Goal: Find specific page/section: Find specific page/section

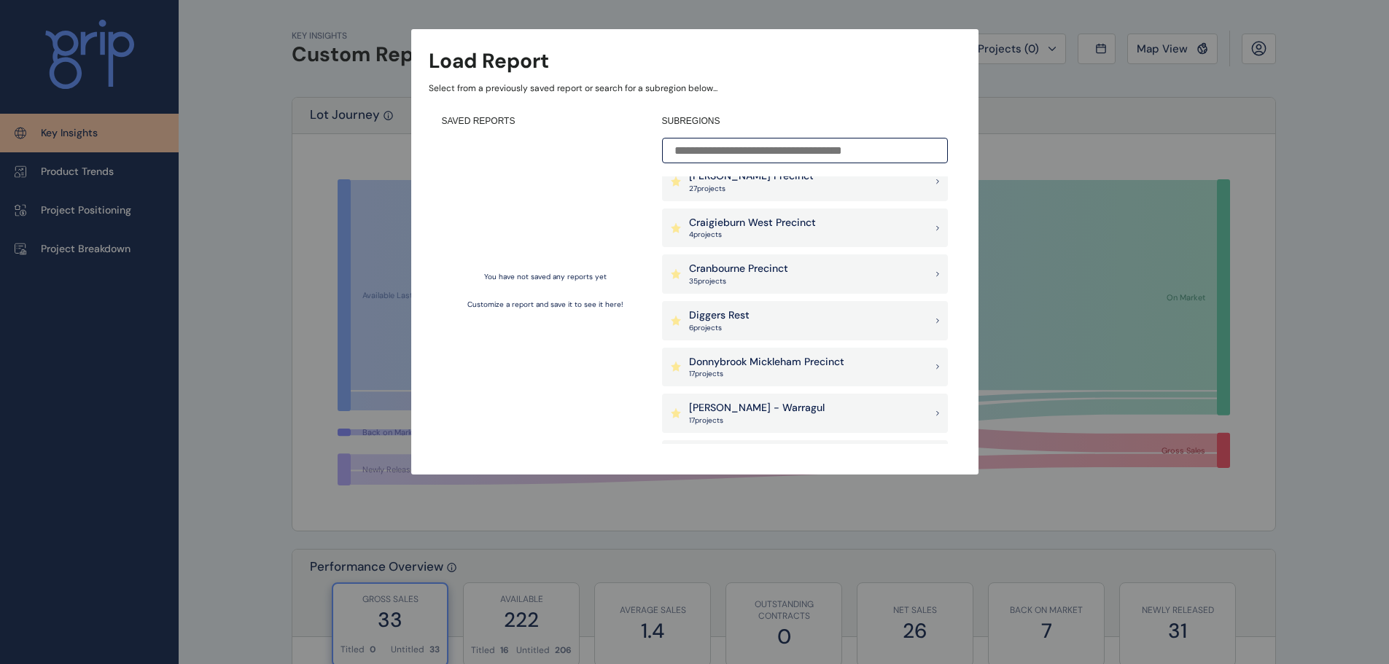
scroll to position [437, 0]
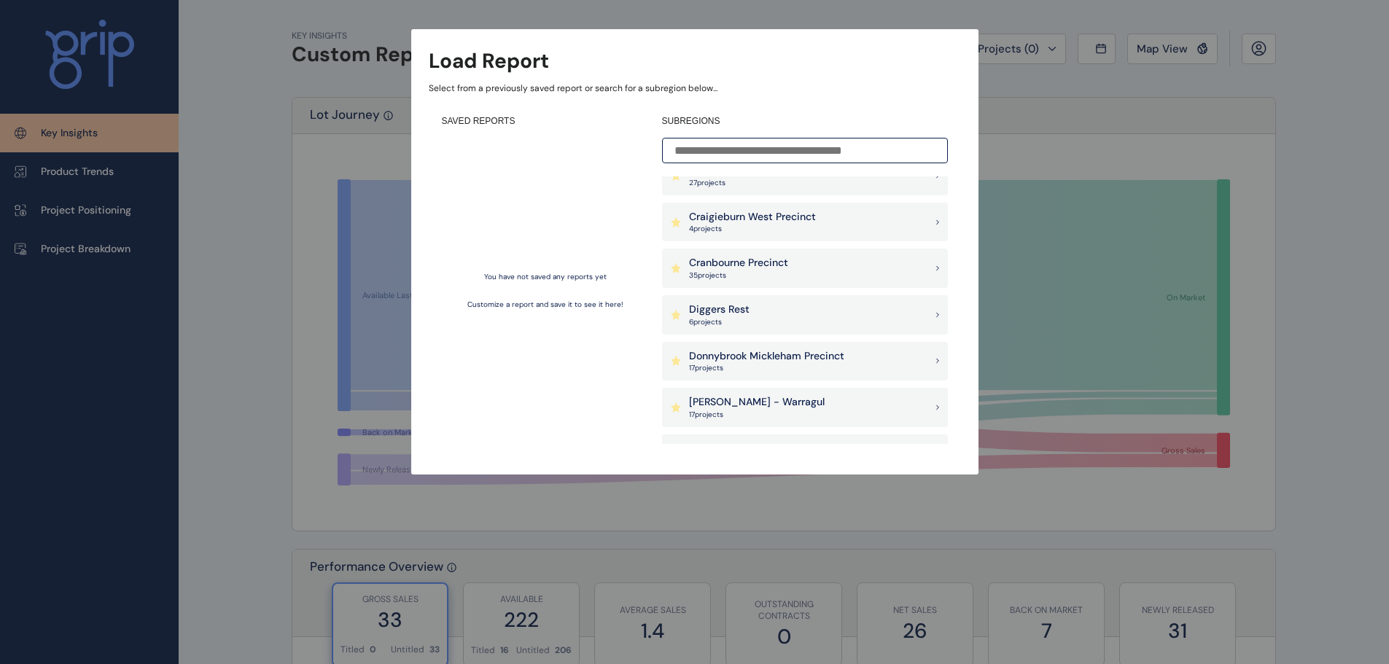
click at [837, 224] on div "Craigieburn West Precinct 4 project s" at bounding box center [805, 222] width 286 height 39
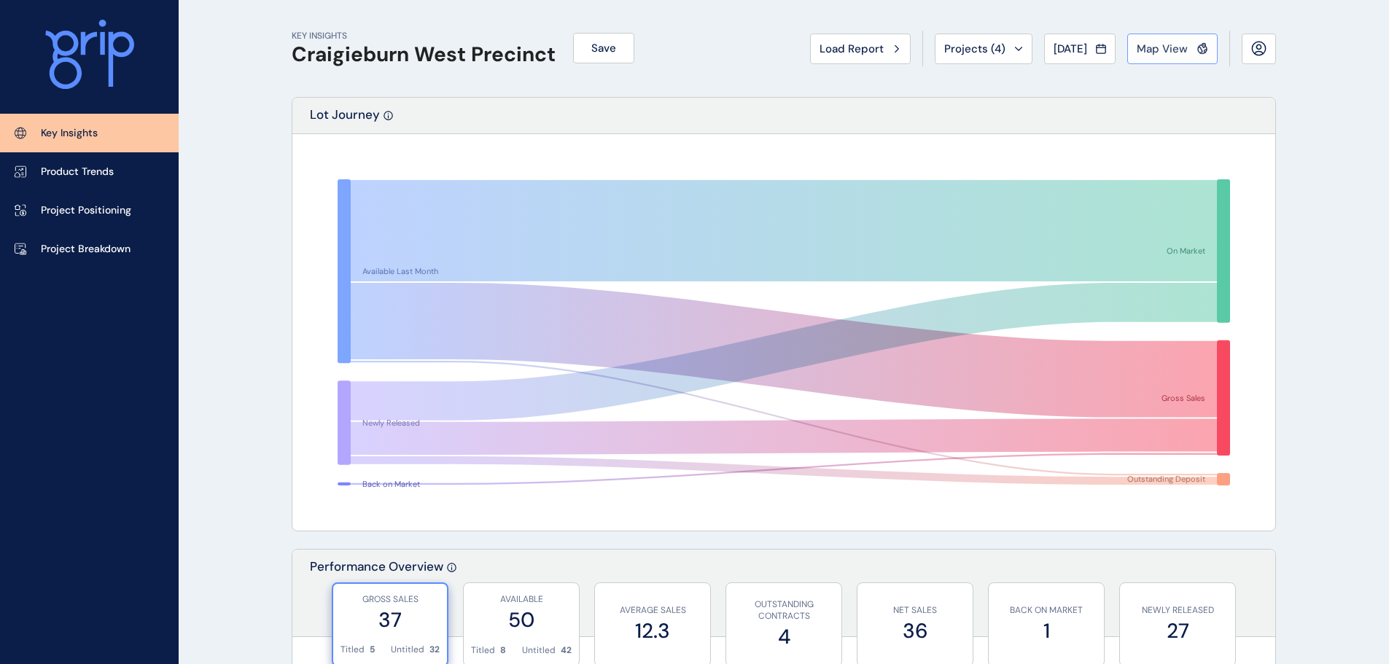
click at [1203, 52] on icon at bounding box center [1203, 48] width 12 height 12
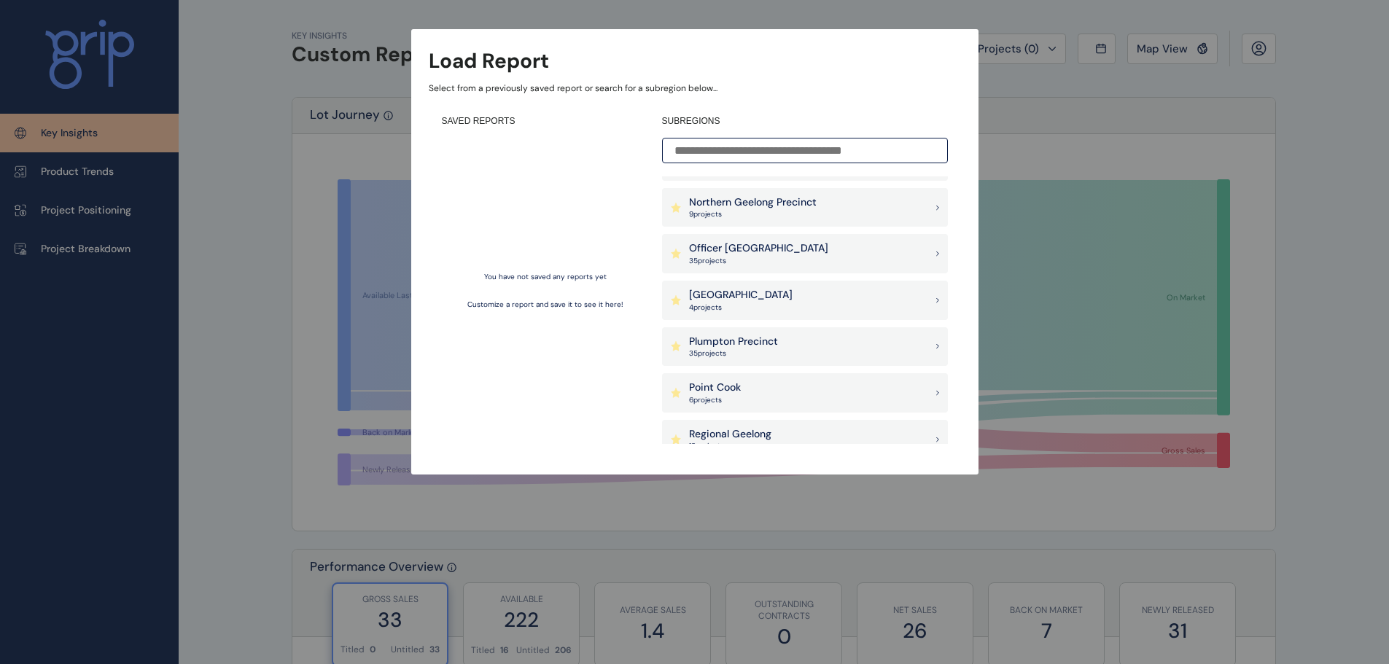
scroll to position [1021, 0]
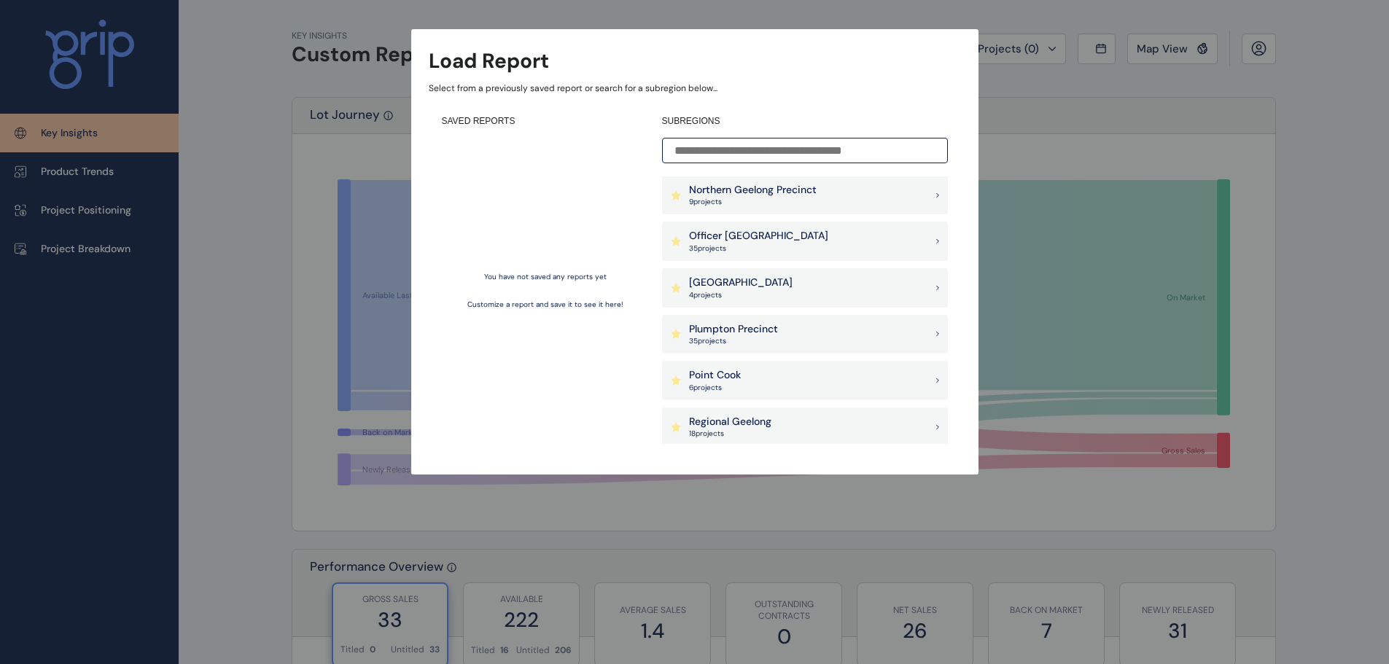
click at [843, 245] on div "Officer [PERSON_NAME] 35 project s" at bounding box center [805, 241] width 286 height 39
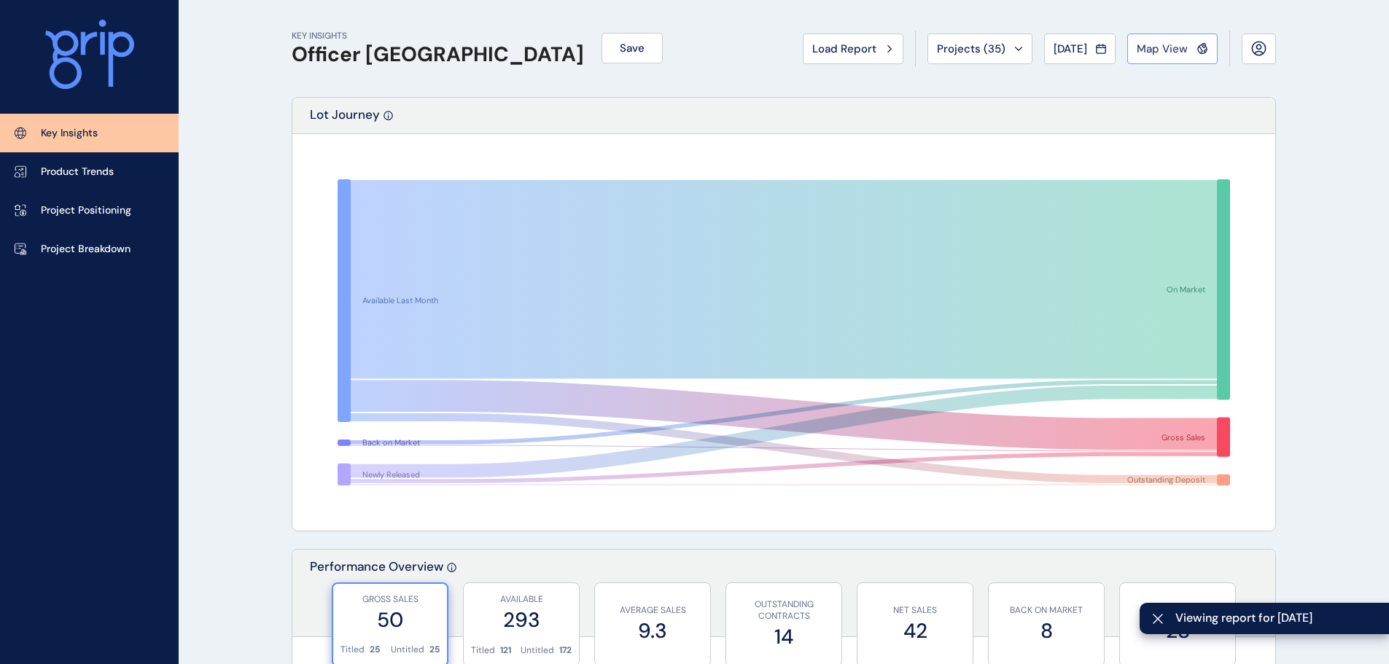
click at [1143, 56] on button "Map View" at bounding box center [1172, 49] width 90 height 31
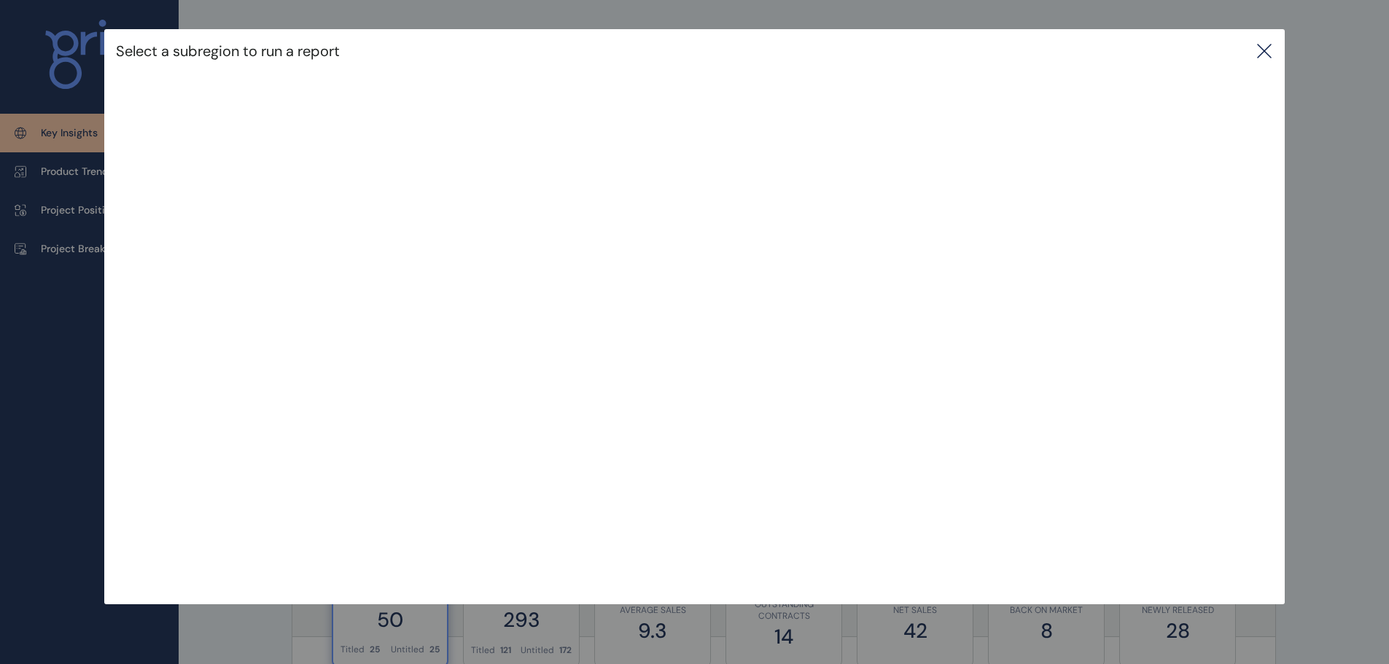
click at [1354, 42] on div "Select a subregion to run a report" at bounding box center [694, 287] width 1389 height 575
click at [1266, 48] on icon at bounding box center [1264, 50] width 13 height 13
